Goal: Navigation & Orientation: Find specific page/section

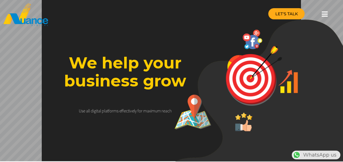
click at [293, 15] on span "LET'S TALK" at bounding box center [286, 14] width 23 height 4
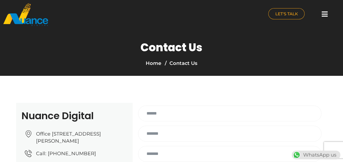
click at [20, 21] on img at bounding box center [26, 15] width 46 height 24
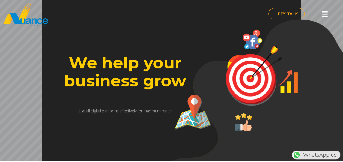
click at [146, 66] on rs-layer "We help your business grow" at bounding box center [125, 72] width 142 height 36
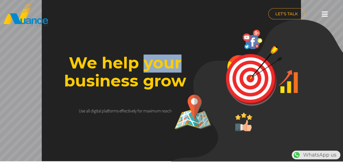
click at [146, 66] on rs-layer "We help your business grow" at bounding box center [125, 72] width 142 height 36
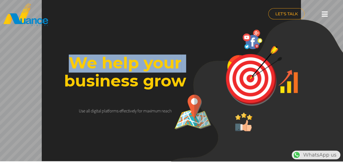
click at [146, 66] on rs-layer "We help your business grow" at bounding box center [125, 72] width 142 height 36
drag, startPoint x: 146, startPoint y: 66, endPoint x: 125, endPoint y: 64, distance: 21.1
click at [125, 64] on rs-layer "We help your business grow" at bounding box center [125, 72] width 142 height 36
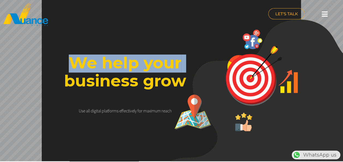
drag, startPoint x: 125, startPoint y: 64, endPoint x: 88, endPoint y: 65, distance: 37.1
click at [88, 65] on rs-layer "We help your business grow" at bounding box center [125, 72] width 142 height 36
drag, startPoint x: 88, startPoint y: 65, endPoint x: 86, endPoint y: 63, distance: 2.9
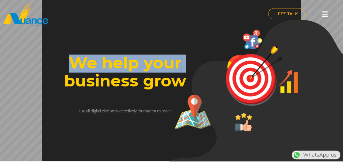
click at [86, 63] on rs-layer "We help your business grow" at bounding box center [125, 72] width 142 height 36
drag, startPoint x: 86, startPoint y: 63, endPoint x: 93, endPoint y: 66, distance: 7.9
click at [93, 66] on rs-layer "We help your business grow" at bounding box center [125, 72] width 142 height 36
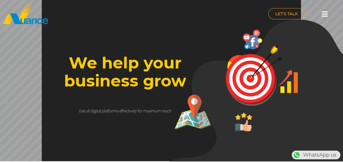
click at [114, 80] on rs-layer "We help your business grow" at bounding box center [125, 72] width 142 height 36
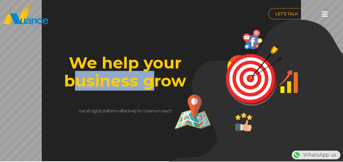
click at [114, 80] on rs-layer "We help your business grow" at bounding box center [125, 72] width 142 height 36
drag, startPoint x: 114, startPoint y: 80, endPoint x: 133, endPoint y: 85, distance: 19.6
click at [133, 85] on rs-layer "We help your business grow" at bounding box center [125, 72] width 142 height 36
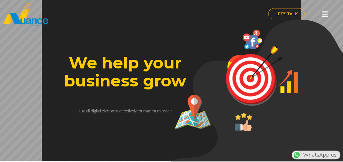
click at [161, 81] on rs-layer "We help your business grow" at bounding box center [125, 72] width 142 height 36
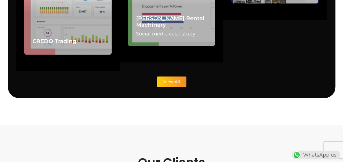
scroll to position [1419, 0]
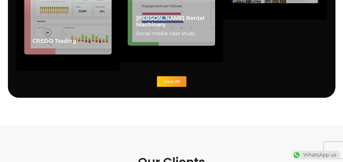
click at [170, 79] on span "View All" at bounding box center [172, 81] width 16 height 4
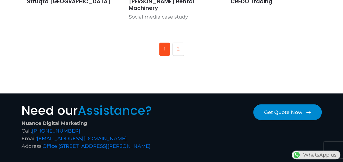
scroll to position [464, 0]
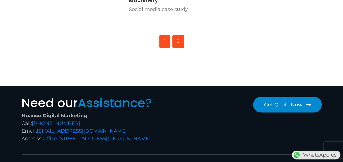
click at [179, 35] on link "2" at bounding box center [178, 41] width 11 height 13
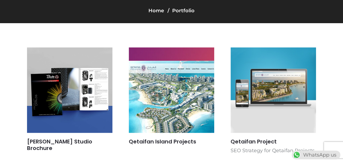
scroll to position [55, 0]
